Goal: Task Accomplishment & Management: Complete application form

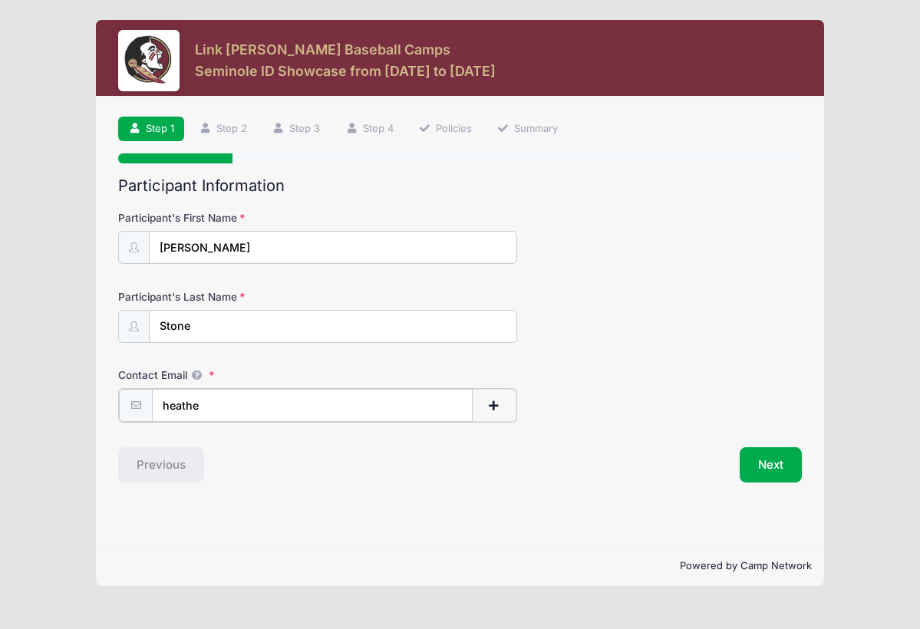
type input "[PERSON_NAME]"
type input "[EMAIL_ADDRESS][DOMAIN_NAME]"
click at [783, 464] on button "Next" at bounding box center [771, 463] width 62 height 35
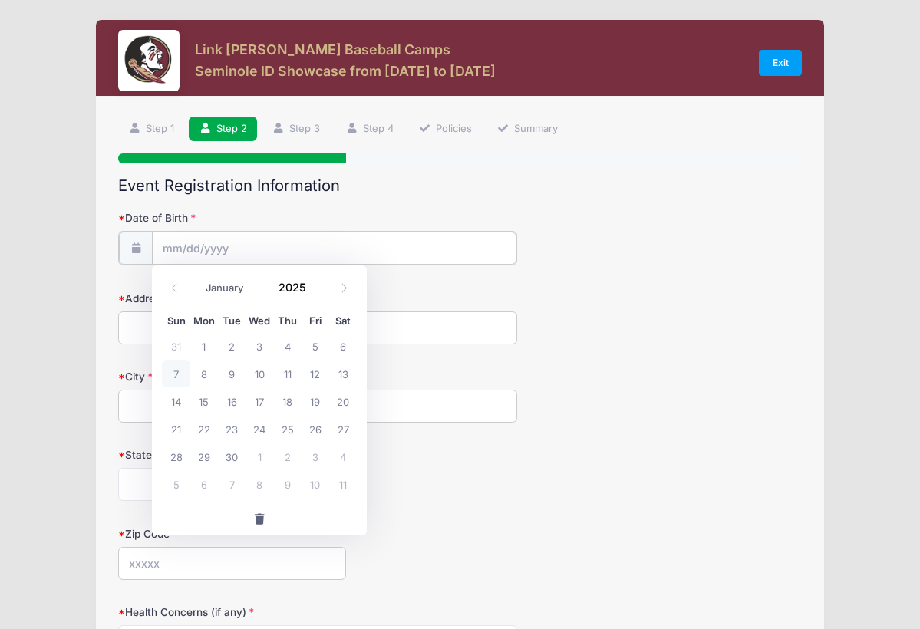
click at [454, 242] on input "Date of Birth" at bounding box center [334, 248] width 364 height 33
click at [346, 288] on icon at bounding box center [344, 288] width 10 height 10
click at [341, 290] on icon at bounding box center [344, 288] width 10 height 10
select select "11"
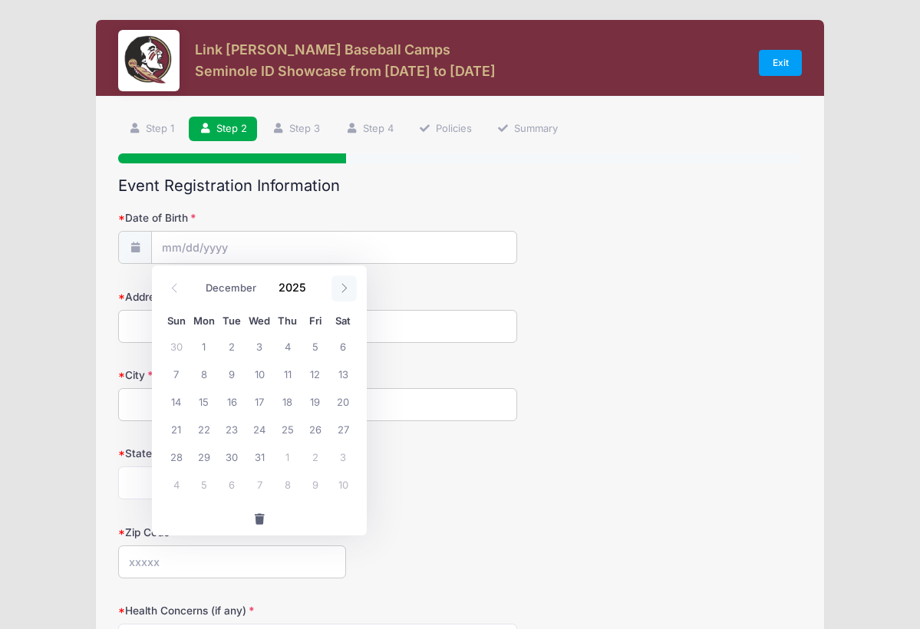
click at [341, 290] on icon at bounding box center [344, 288] width 10 height 10
type input "2026"
click at [341, 290] on icon at bounding box center [344, 288] width 10 height 10
click at [168, 288] on span at bounding box center [174, 288] width 25 height 26
select select "0"
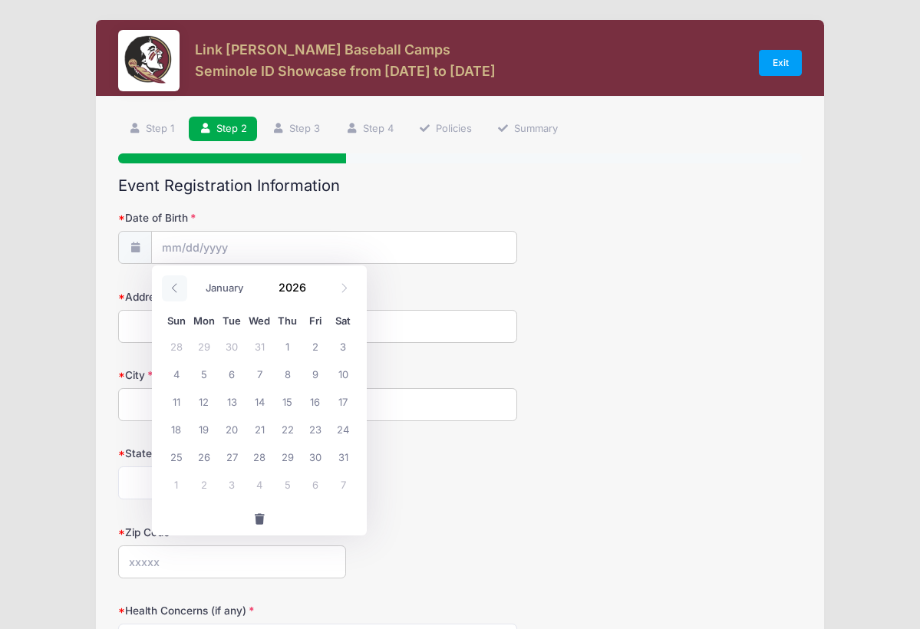
click at [168, 288] on span at bounding box center [174, 288] width 25 height 26
type input "2025"
click at [168, 288] on span at bounding box center [174, 288] width 25 height 26
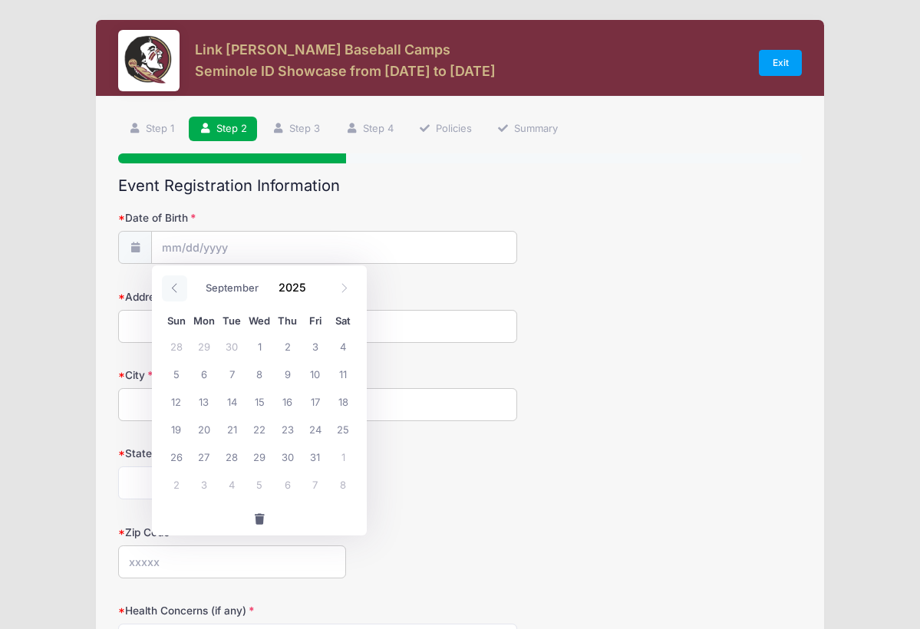
click at [168, 288] on span at bounding box center [174, 288] width 25 height 26
select select "5"
click at [315, 292] on span at bounding box center [315, 293] width 11 height 12
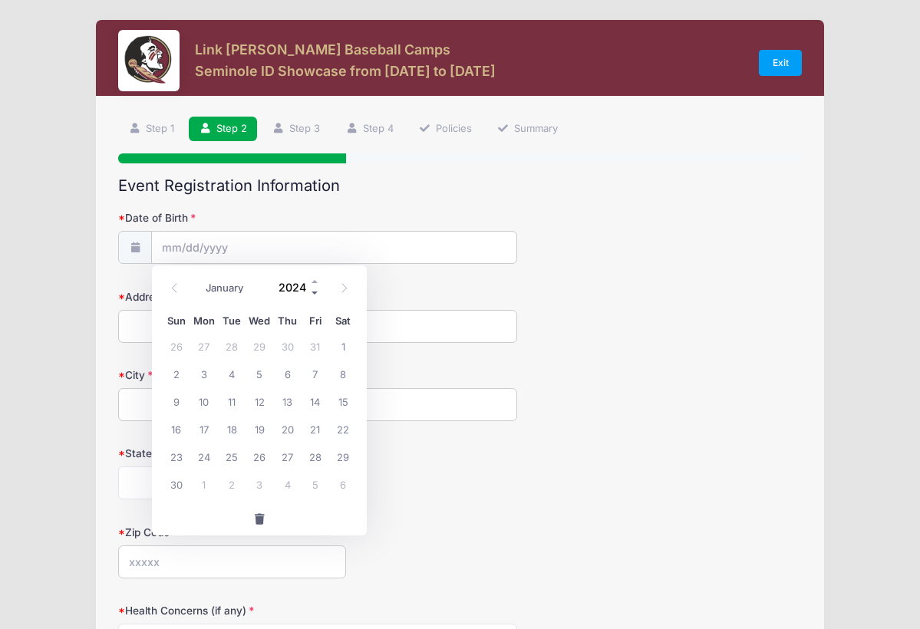
click at [315, 292] on span at bounding box center [315, 293] width 11 height 12
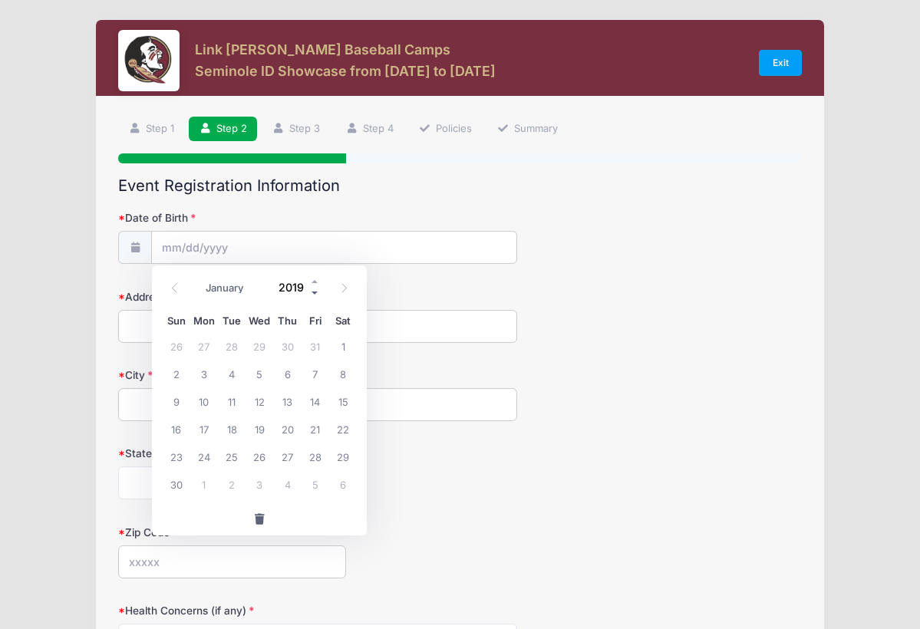
click at [315, 292] on span at bounding box center [315, 293] width 11 height 12
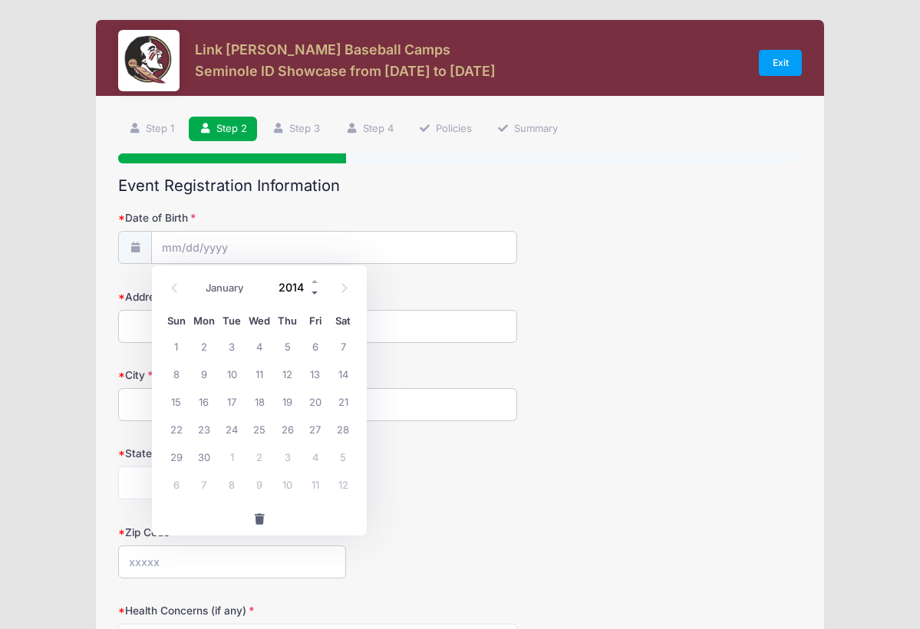
click at [315, 292] on span at bounding box center [315, 293] width 11 height 12
type input "2011"
click at [346, 430] on span "25" at bounding box center [343, 429] width 28 height 28
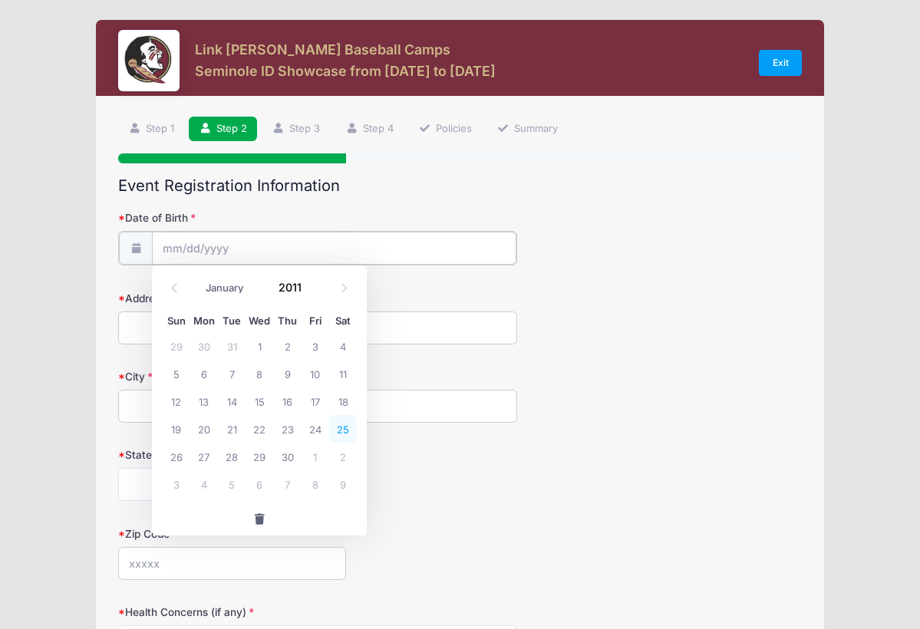
type input "[DATE]"
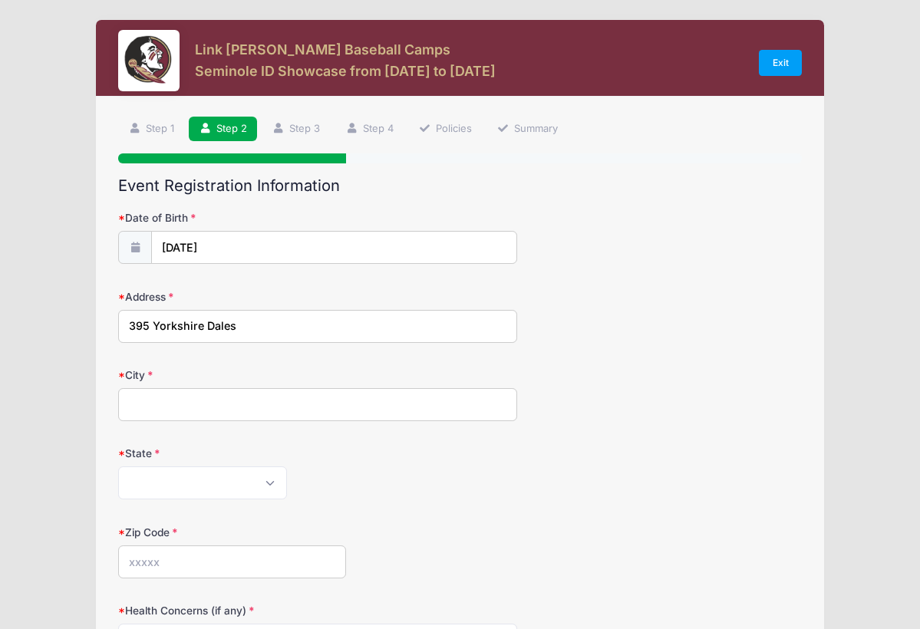
type input "395 Yorkshire Dales"
type input "[PERSON_NAME]"
select select "KY"
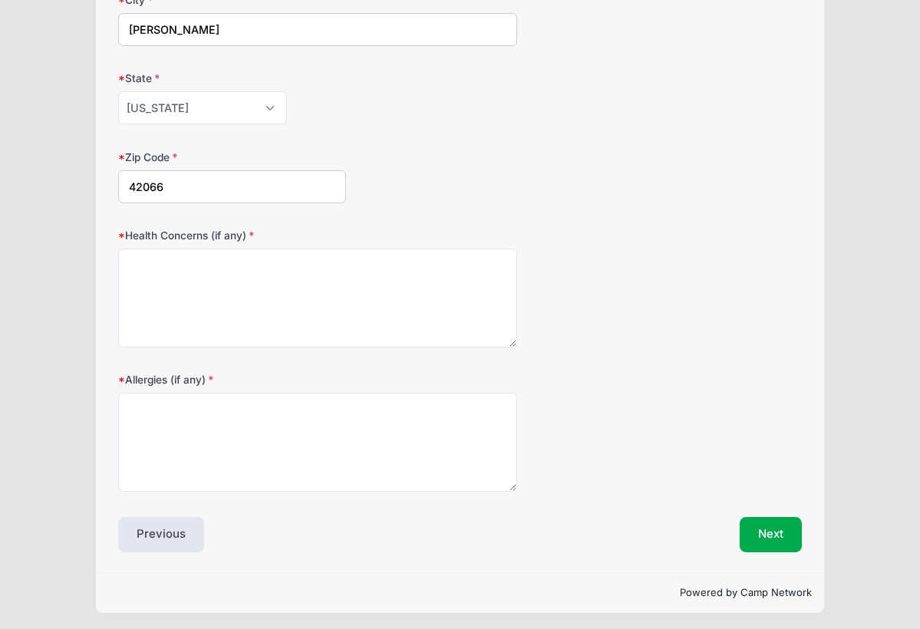
scroll to position [374, 0]
type input "42066"
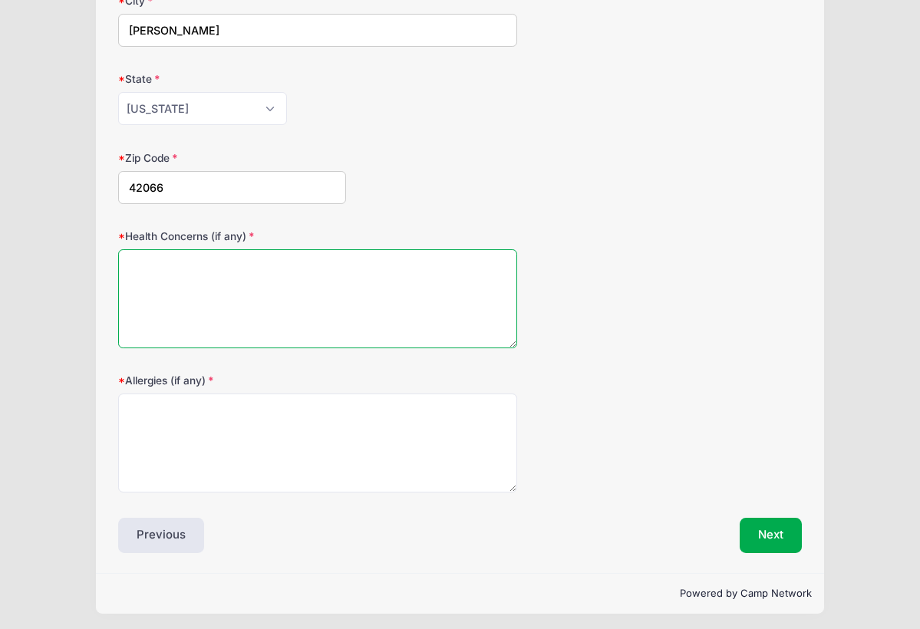
click at [335, 311] on textarea "Health Concerns (if any)" at bounding box center [317, 298] width 399 height 99
type textarea "None"
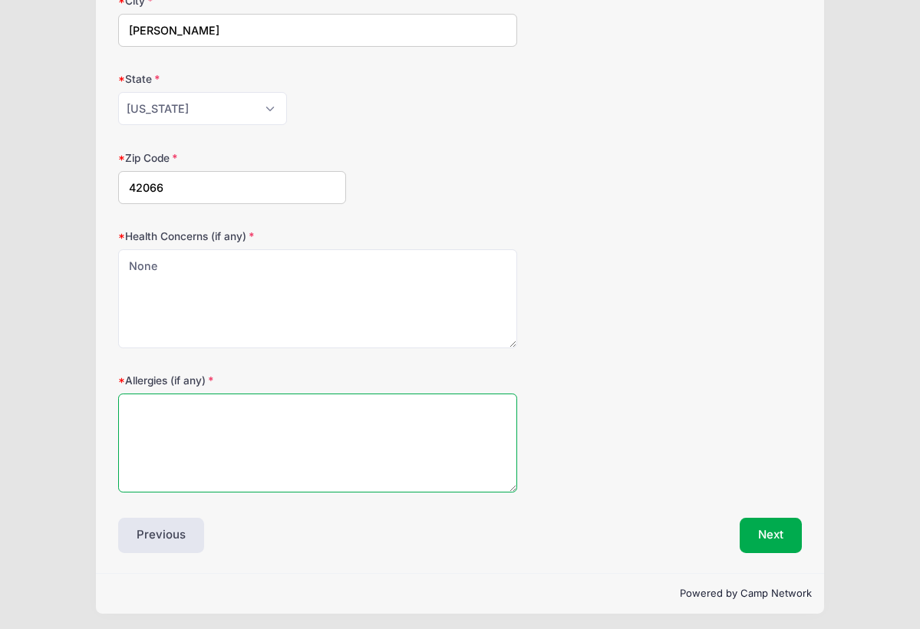
click at [238, 474] on textarea "Allergies (if any)" at bounding box center [317, 443] width 399 height 99
type textarea "None"
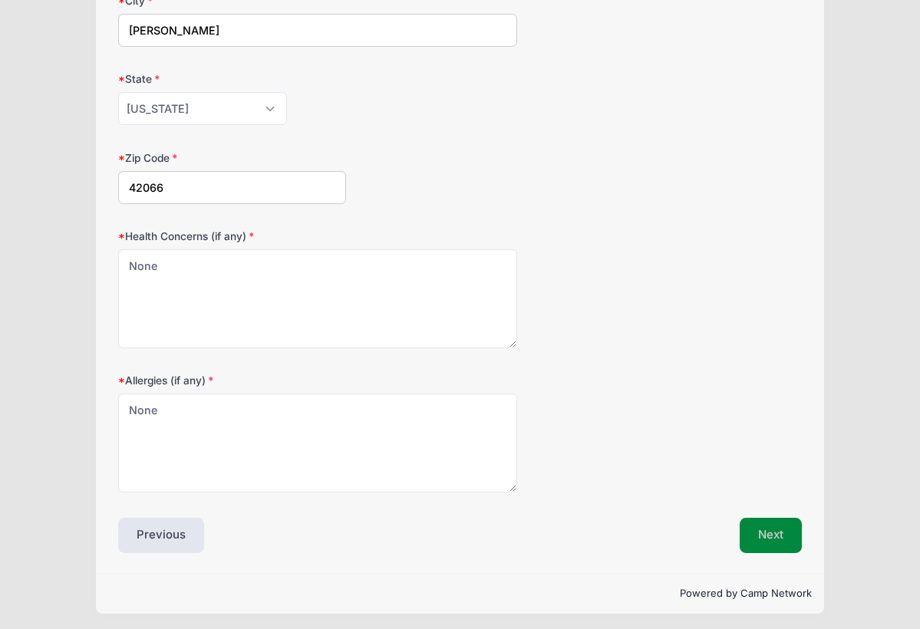
click at [766, 530] on button "Next" at bounding box center [771, 535] width 62 height 35
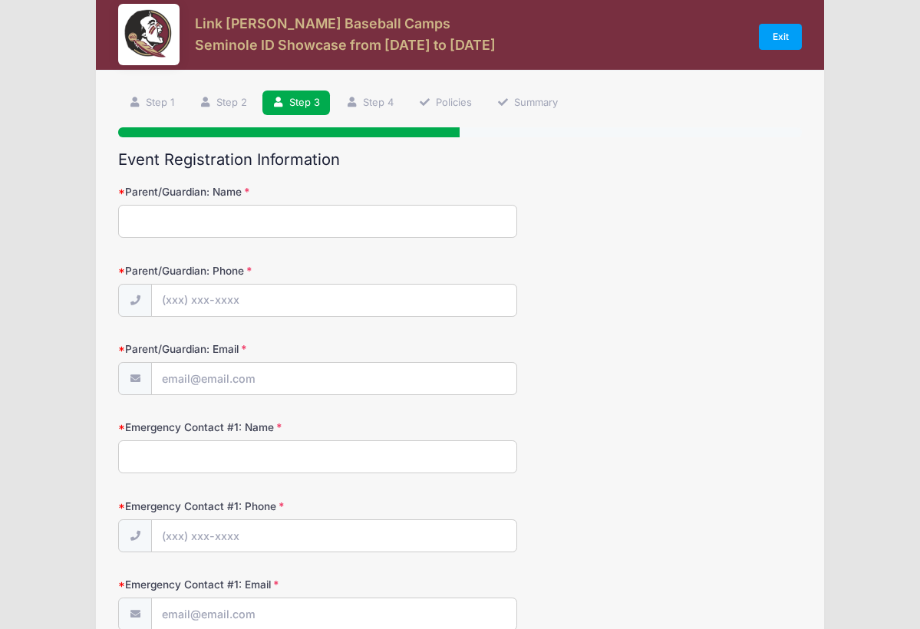
scroll to position [0, 0]
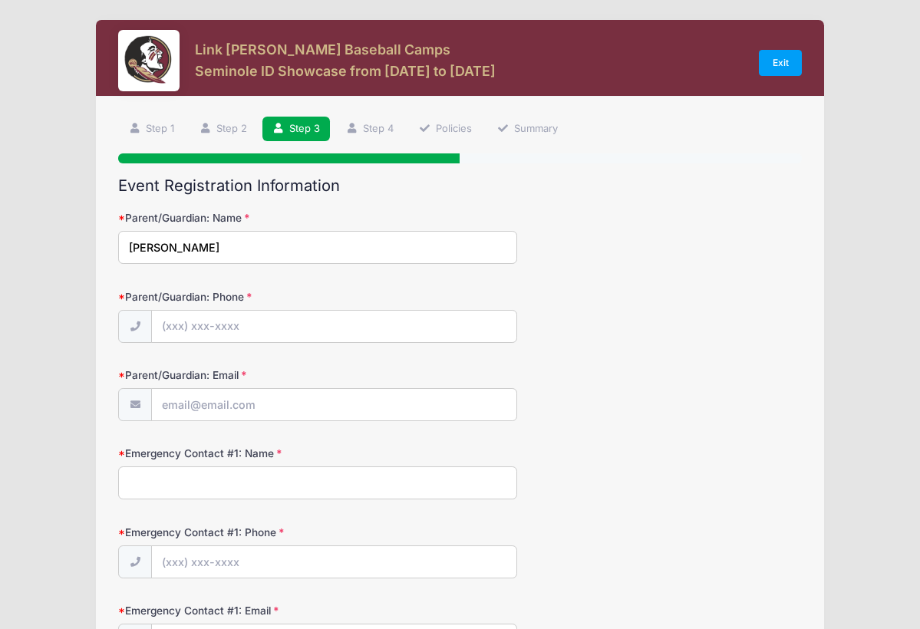
type input "[PERSON_NAME]"
type input "[PHONE_NUMBER]"
type input "dst"
type input "[EMAIL_ADDRESS][DOMAIN_NAME]"
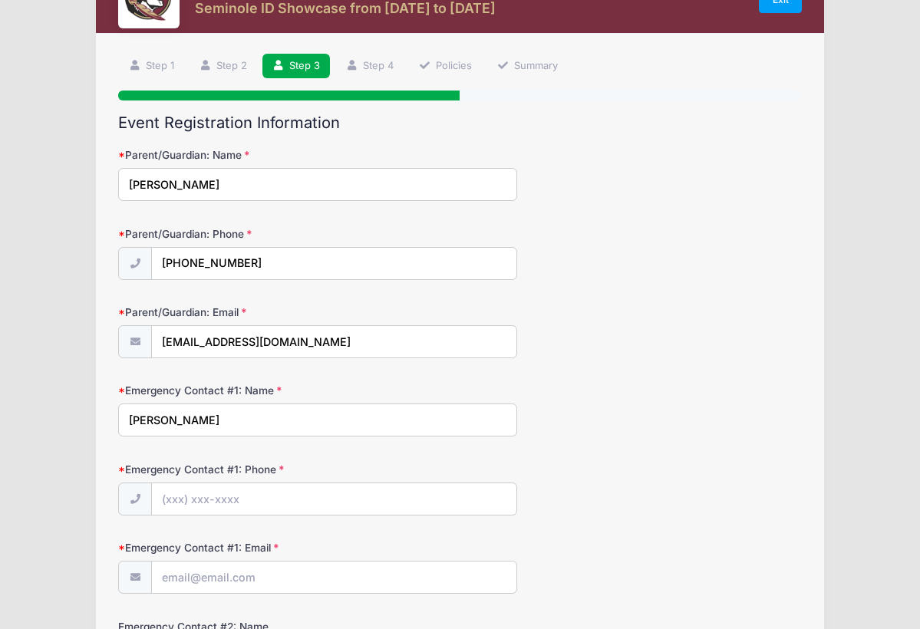
scroll to position [77, 0]
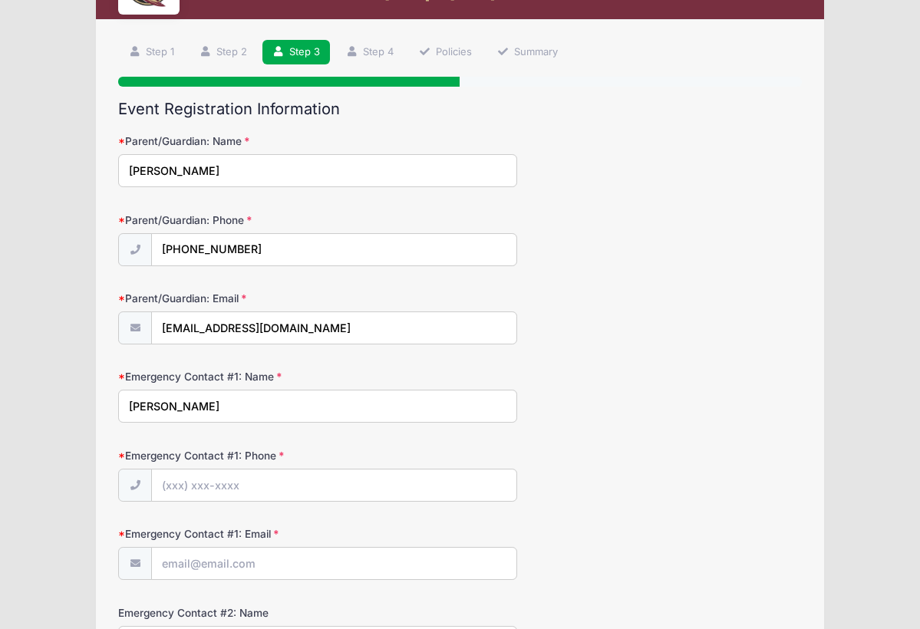
type input "[PERSON_NAME]"
type input "[PHONE_NUMBER]"
type input "[PERSON_NAME].sto"
type input "[EMAIL_ADDRESS][DOMAIN_NAME]"
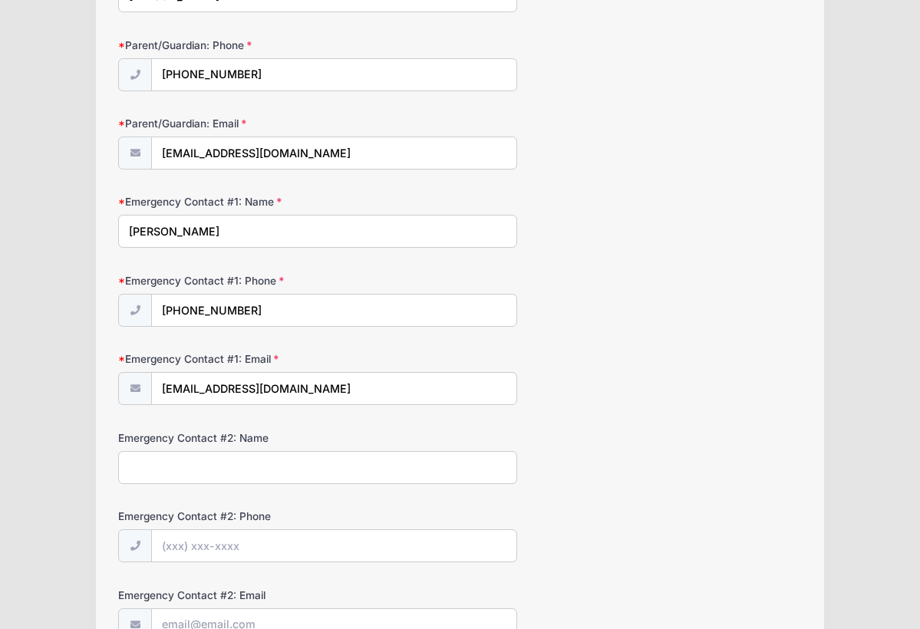
scroll to position [269, 0]
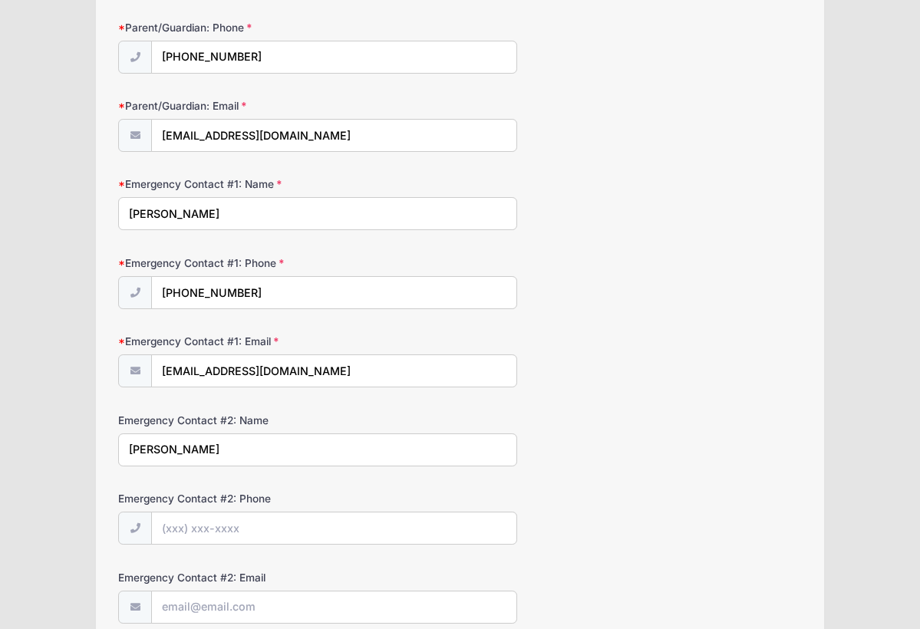
type input "[PERSON_NAME]"
click at [359, 526] on input "(618) 645" at bounding box center [334, 529] width 364 height 33
click at [604, 439] on div "Emergency Contact #2: Name [PERSON_NAME]" at bounding box center [460, 440] width 684 height 54
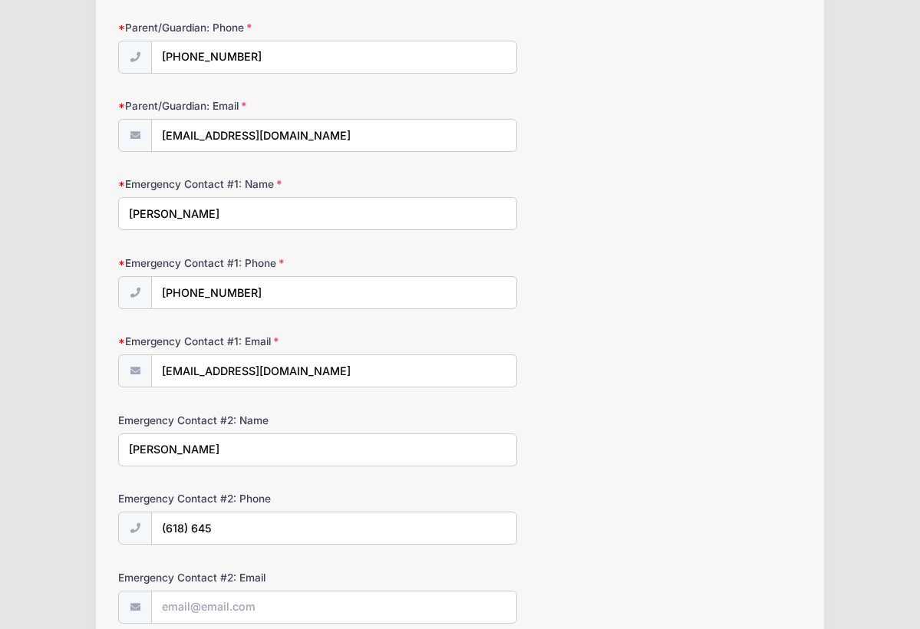
click at [351, 457] on input "[PERSON_NAME]" at bounding box center [317, 449] width 399 height 33
click at [356, 595] on input "Emergency Contact #2: Email" at bounding box center [334, 608] width 364 height 33
click at [329, 514] on input "(618) 645" at bounding box center [334, 529] width 364 height 33
click at [327, 519] on input "(618) 645" at bounding box center [334, 529] width 364 height 33
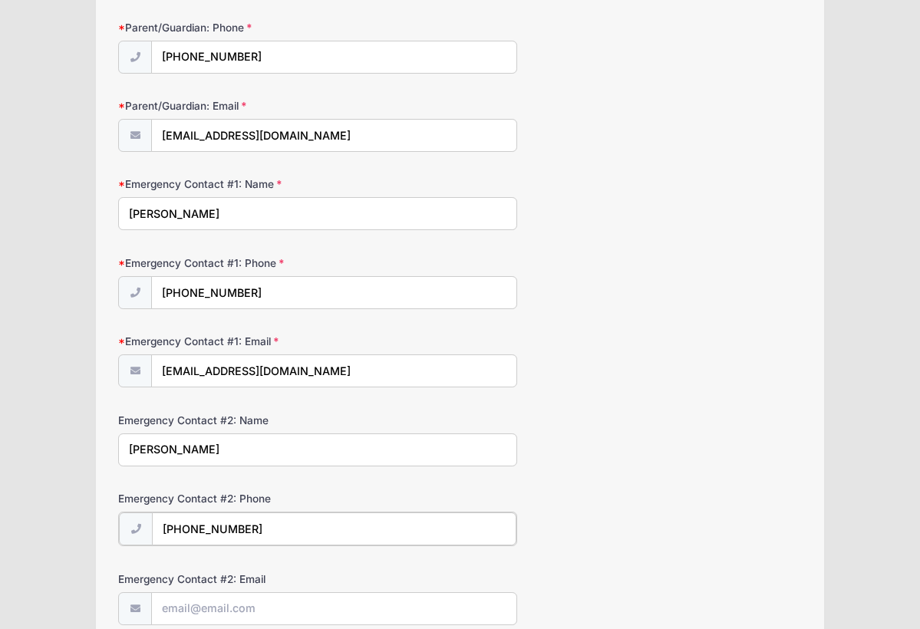
type input "[PHONE_NUMBER]"
click at [328, 597] on input "Emergency Contact #2: Email" at bounding box center [334, 608] width 364 height 33
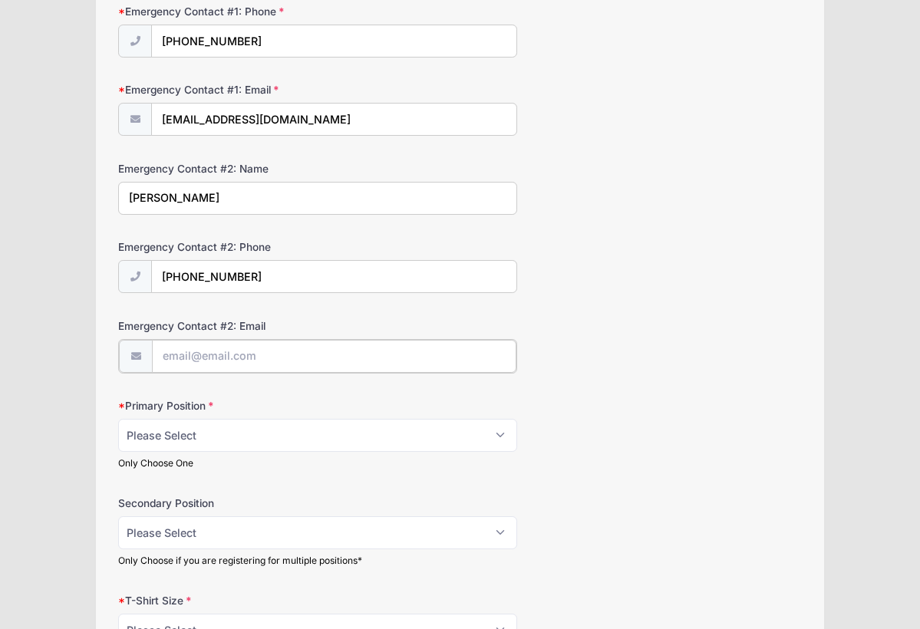
scroll to position [550, 0]
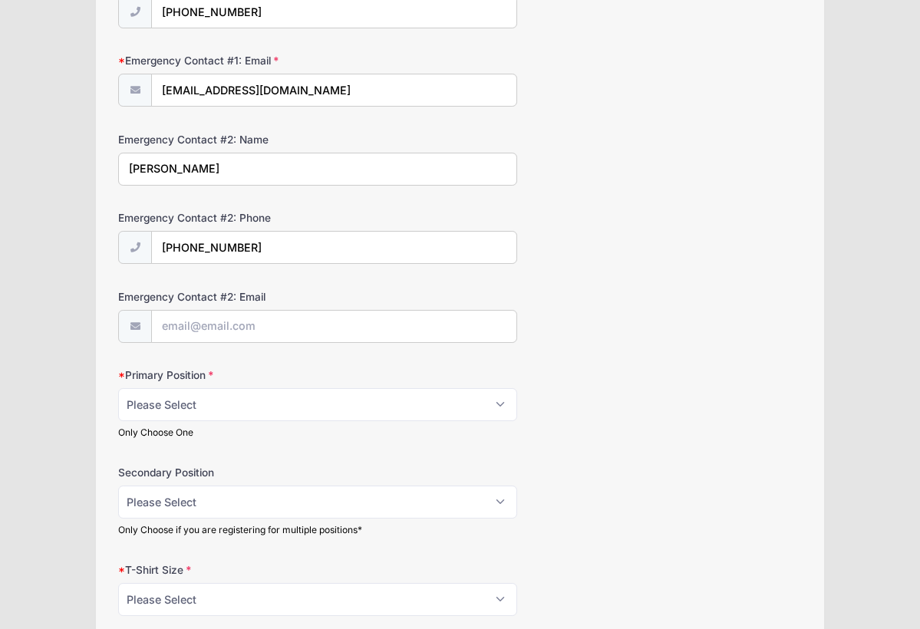
click at [727, 379] on div "Primary Position Please Select RHP LHP C 1B 2B 3B SS OF Only Choose One" at bounding box center [460, 404] width 684 height 72
select select "OF"
select select "RHP"
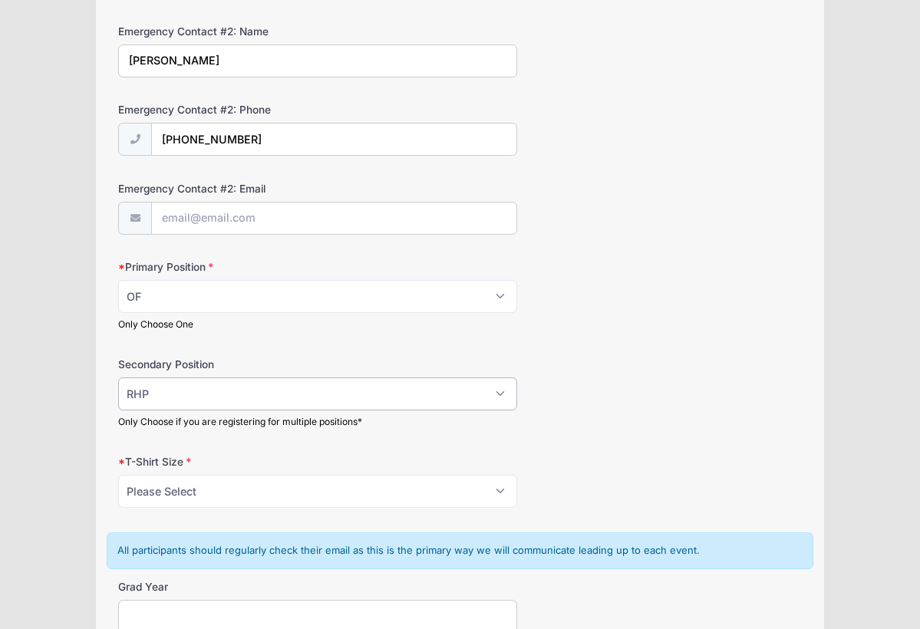
scroll to position [664, 0]
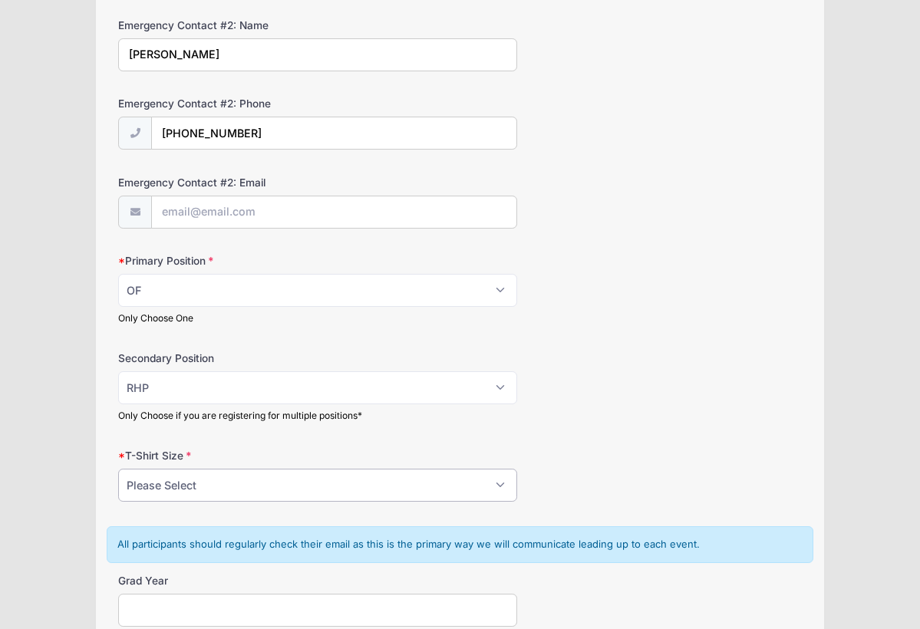
select select "M"
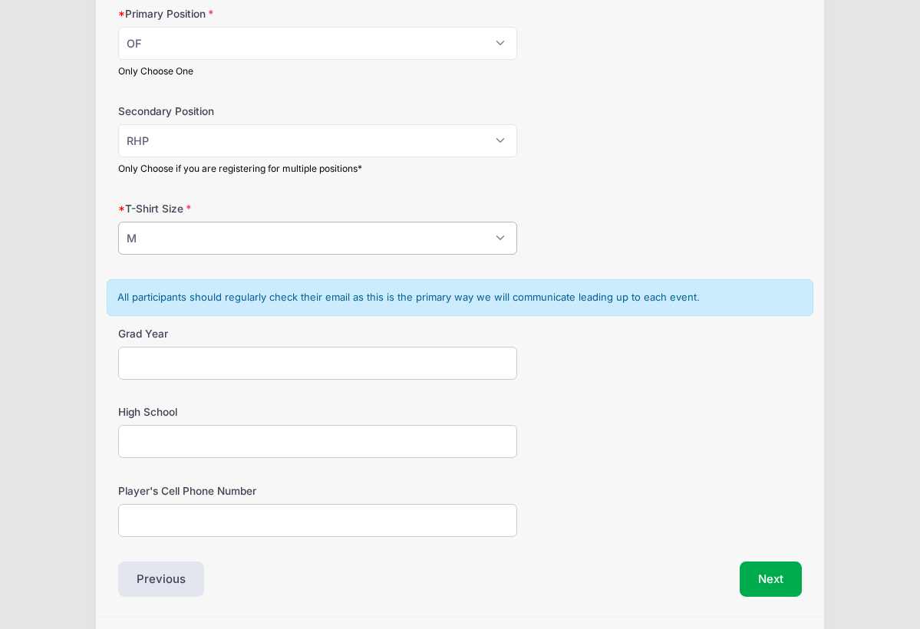
scroll to position [923, 0]
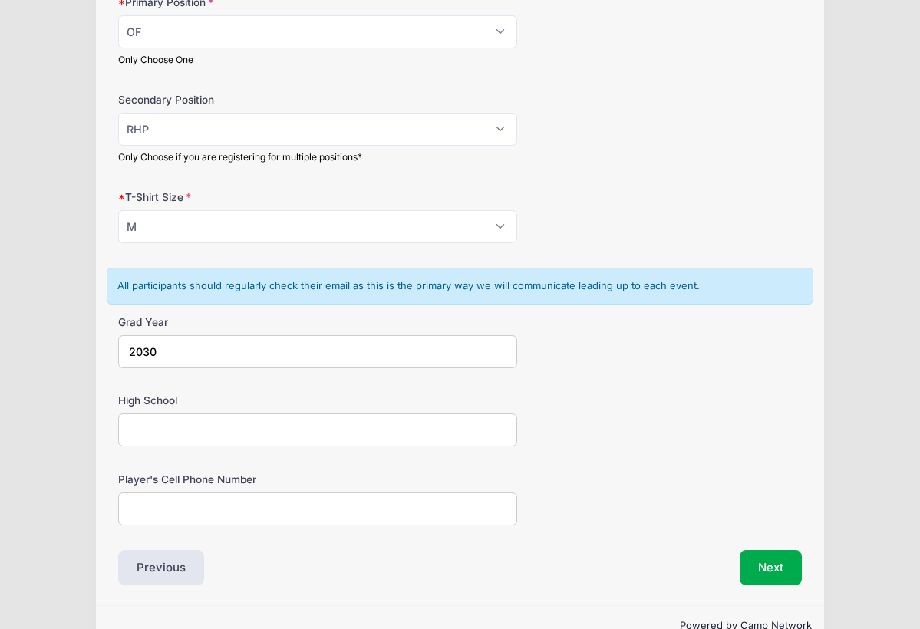
type input "2030"
click at [462, 427] on input "High School" at bounding box center [317, 430] width 399 height 33
type input "N"
type input "G"
type input "[GEOGRAPHIC_DATA]"
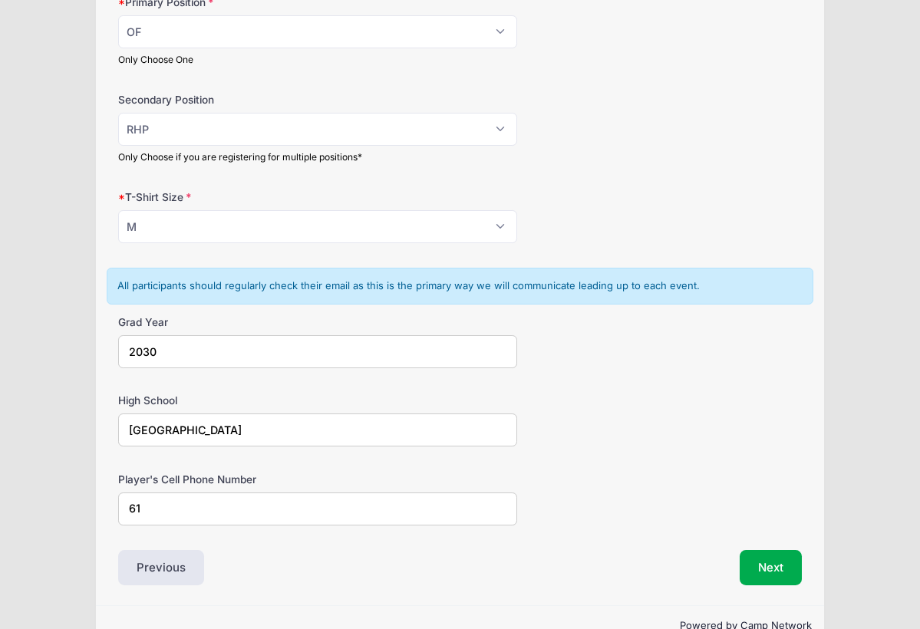
type input "618"
